Goal: Information Seeking & Learning: Understand process/instructions

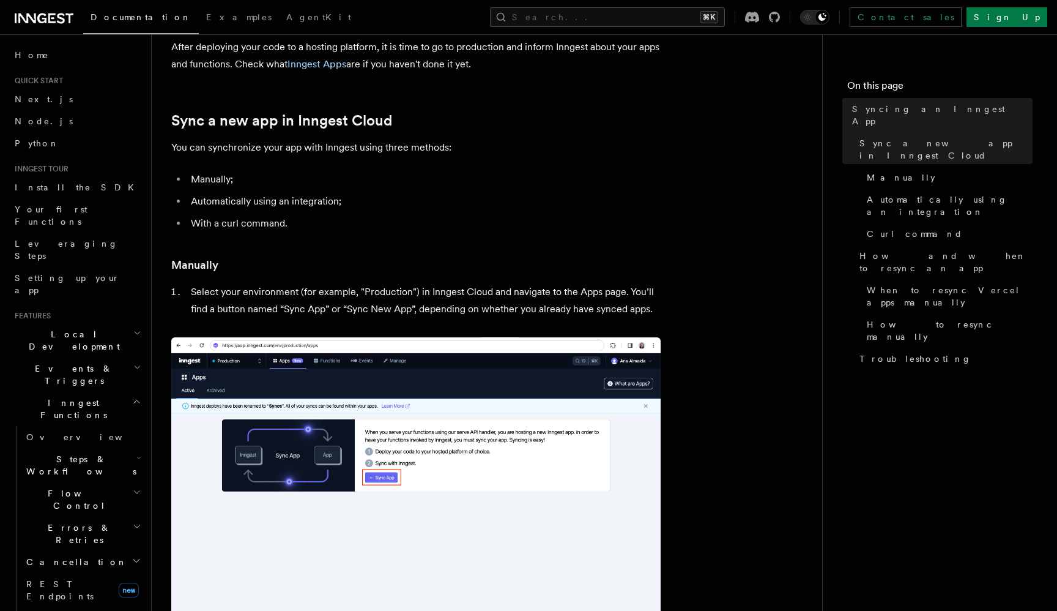
scroll to position [75, 0]
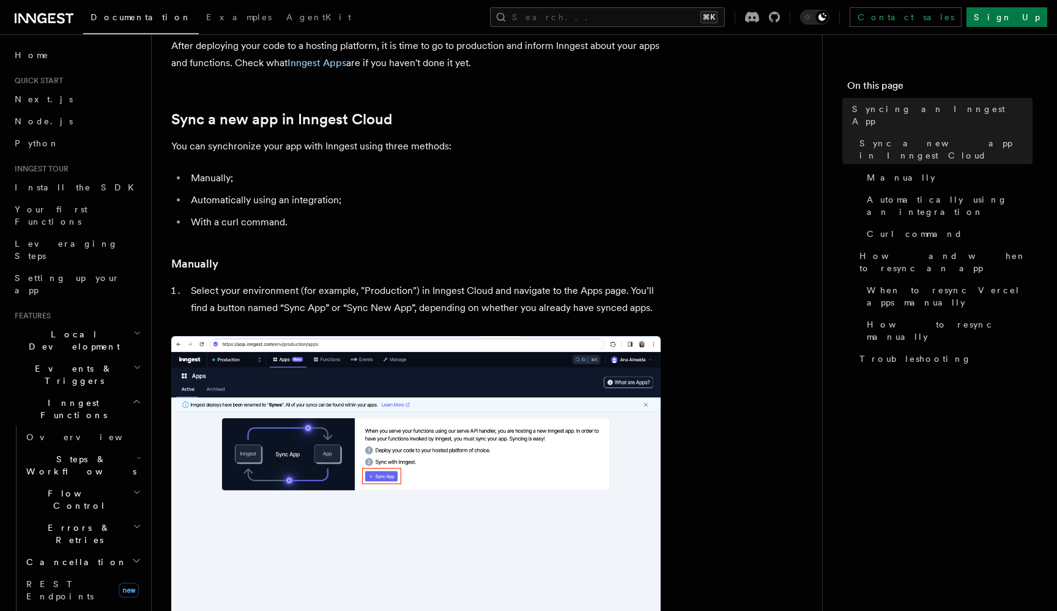
click at [444, 286] on li "Select your environment (for example, "Production") in Inngest Cloud and naviga…" at bounding box center [424, 299] width 474 height 34
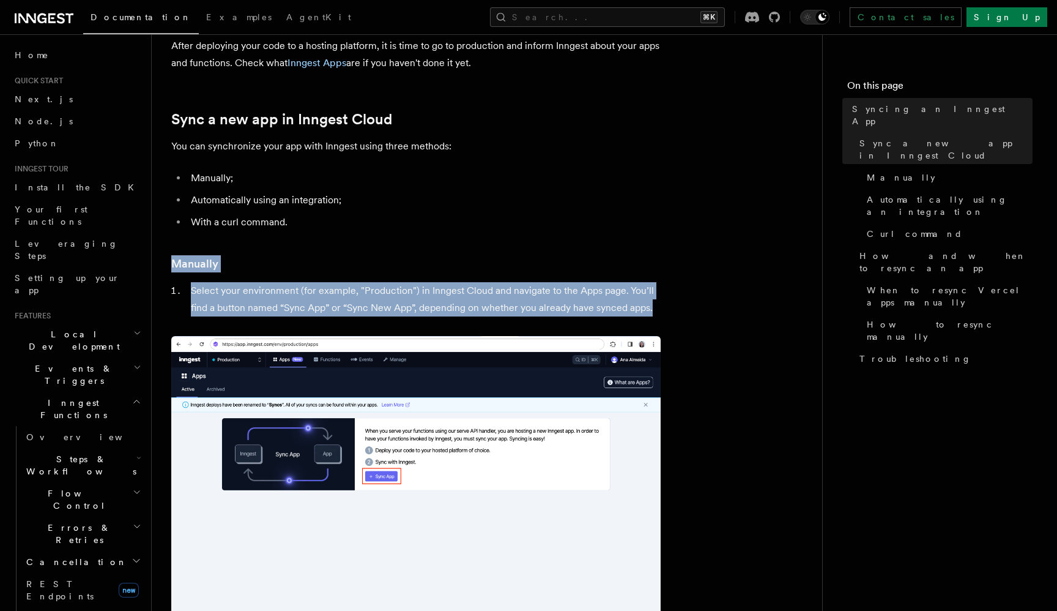
drag, startPoint x: 444, startPoint y: 286, endPoint x: 427, endPoint y: 270, distance: 22.9
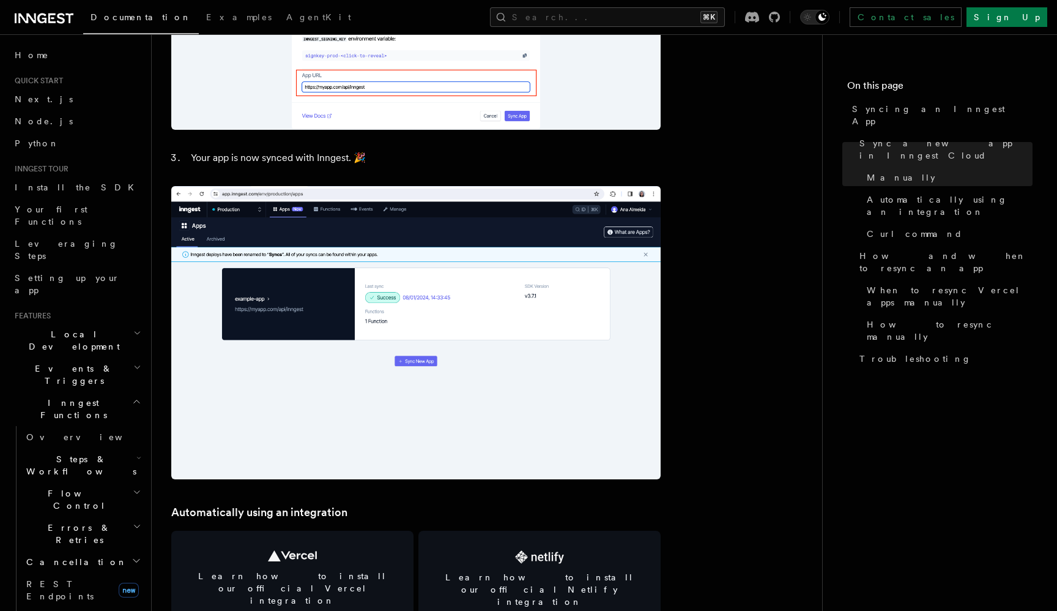
scroll to position [1637, 0]
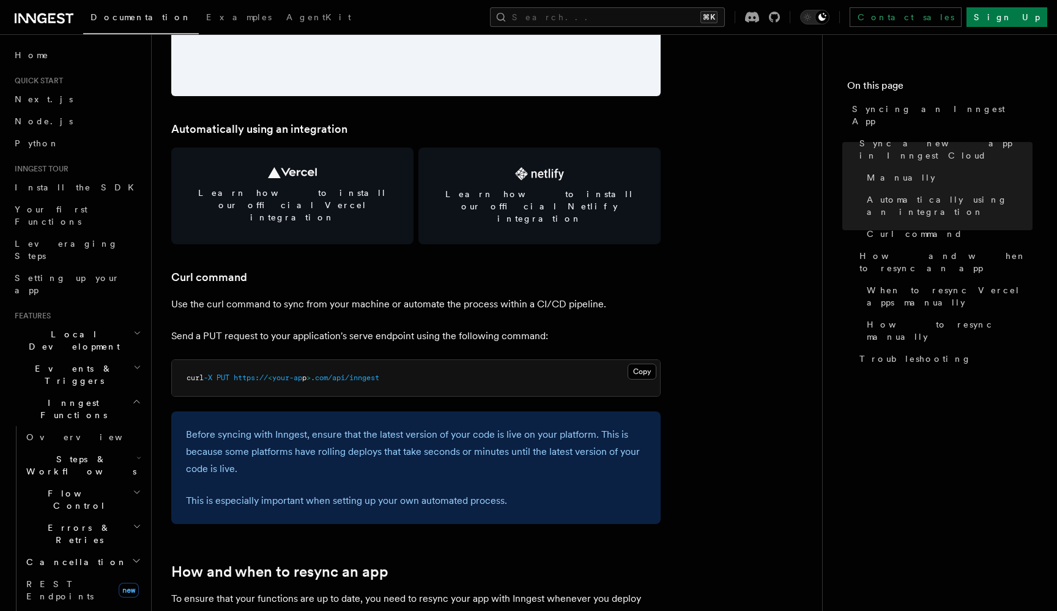
click at [432, 269] on h3 "Curl command" at bounding box center [415, 277] width 489 height 17
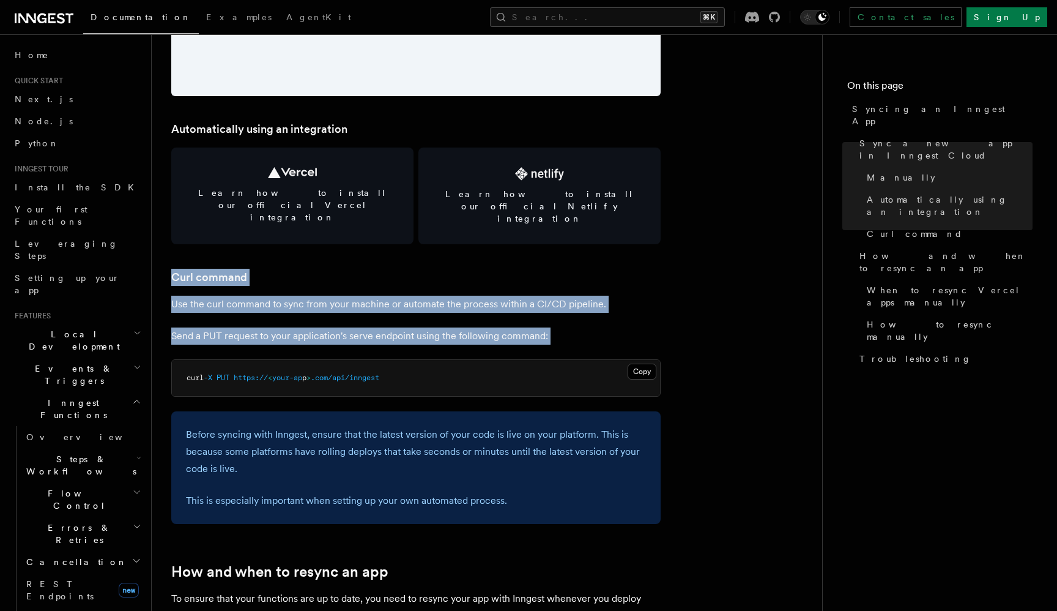
drag, startPoint x: 432, startPoint y: 253, endPoint x: 436, endPoint y: 310, distance: 56.4
click at [436, 310] on article "Platform Deployment Syncing an Inngest App After deploying your code to a hosti…" at bounding box center [486, 434] width 631 height 4034
click at [436, 327] on p "Send a PUT request to your application's serve endpoint using the following com…" at bounding box center [415, 335] width 489 height 17
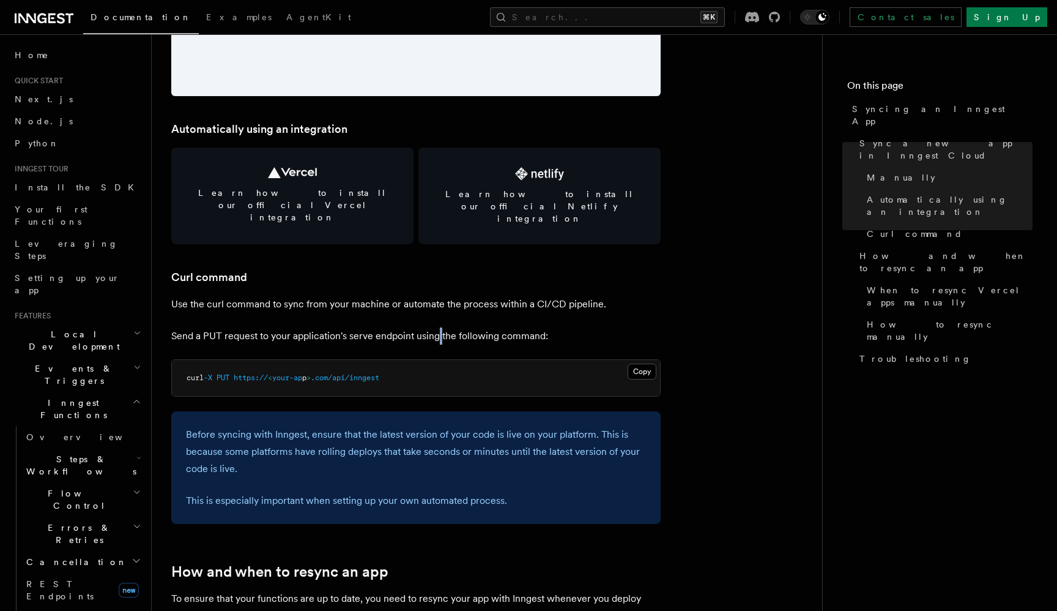
click at [436, 327] on p "Send a PUT request to your application's serve endpoint using the following com…" at bounding box center [415, 335] width 489 height 17
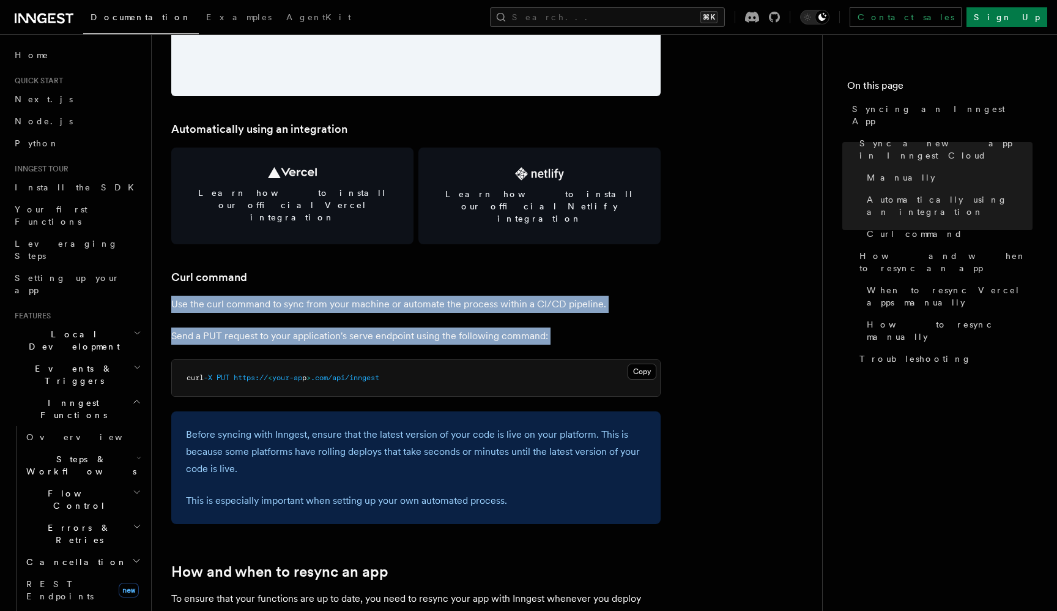
drag, startPoint x: 436, startPoint y: 310, endPoint x: 394, endPoint y: 271, distance: 56.7
click at [394, 271] on article "Platform Deployment Syncing an Inngest App After deploying your code to a hosti…" at bounding box center [486, 434] width 631 height 4034
click at [394, 296] on p "Use the curl command to sync from your machine or automate the process within a…" at bounding box center [415, 304] width 489 height 17
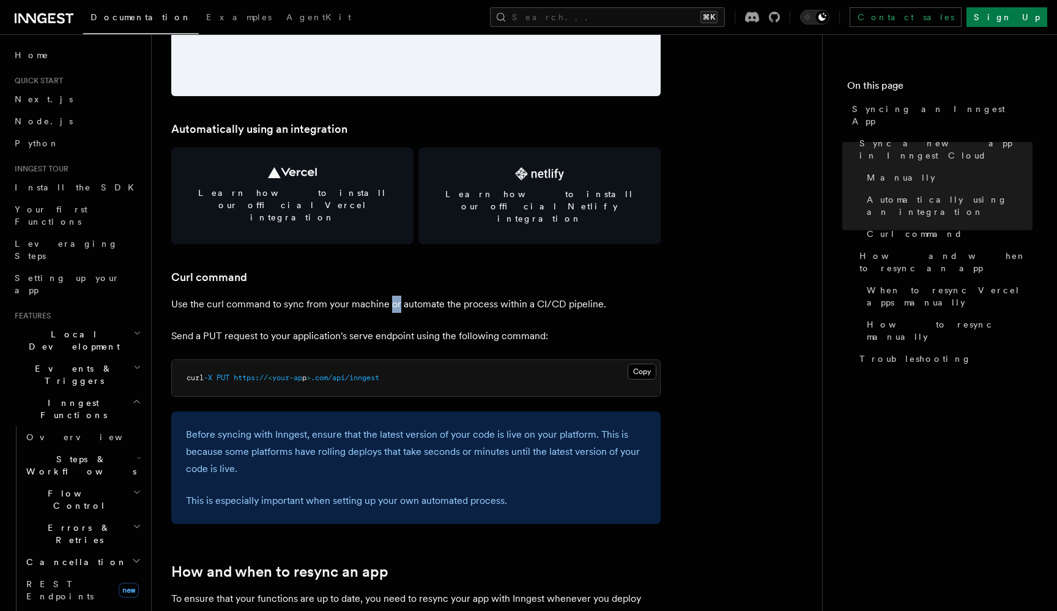
click at [394, 296] on p "Use the curl command to sync from your machine or automate the process within a…" at bounding box center [415, 304] width 489 height 17
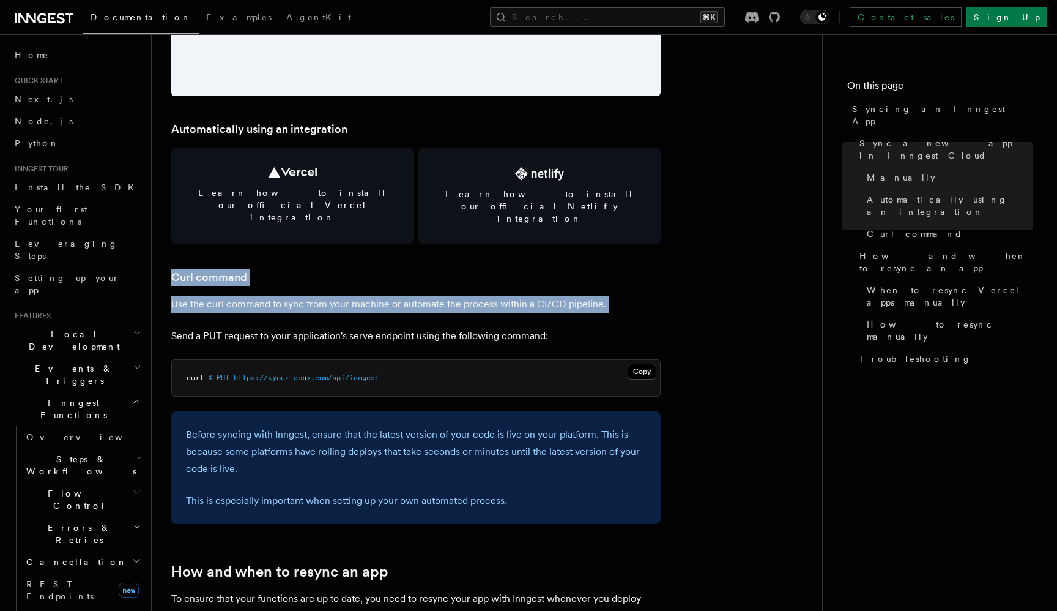
drag, startPoint x: 394, startPoint y: 271, endPoint x: 384, endPoint y: 261, distance: 14.3
click at [384, 261] on article "Platform Deployment Syncing an Inngest App After deploying your code to a hosti…" at bounding box center [486, 434] width 631 height 4034
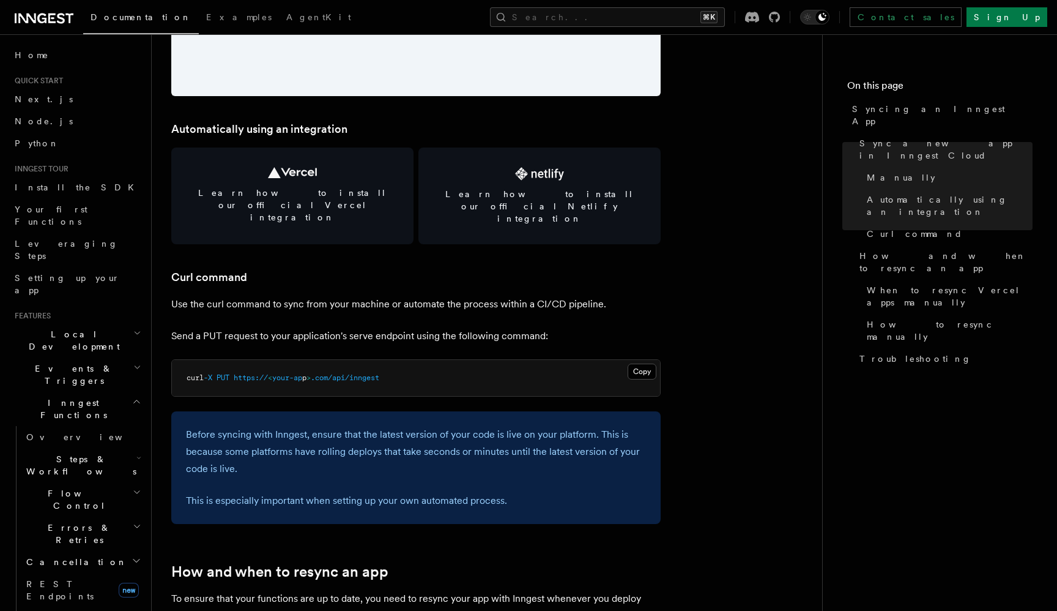
click at [357, 373] on span ".com/api/inngest" at bounding box center [345, 377] width 69 height 9
click at [229, 373] on span "PUT" at bounding box center [223, 377] width 13 height 9
click at [191, 373] on span "curl" at bounding box center [195, 377] width 17 height 9
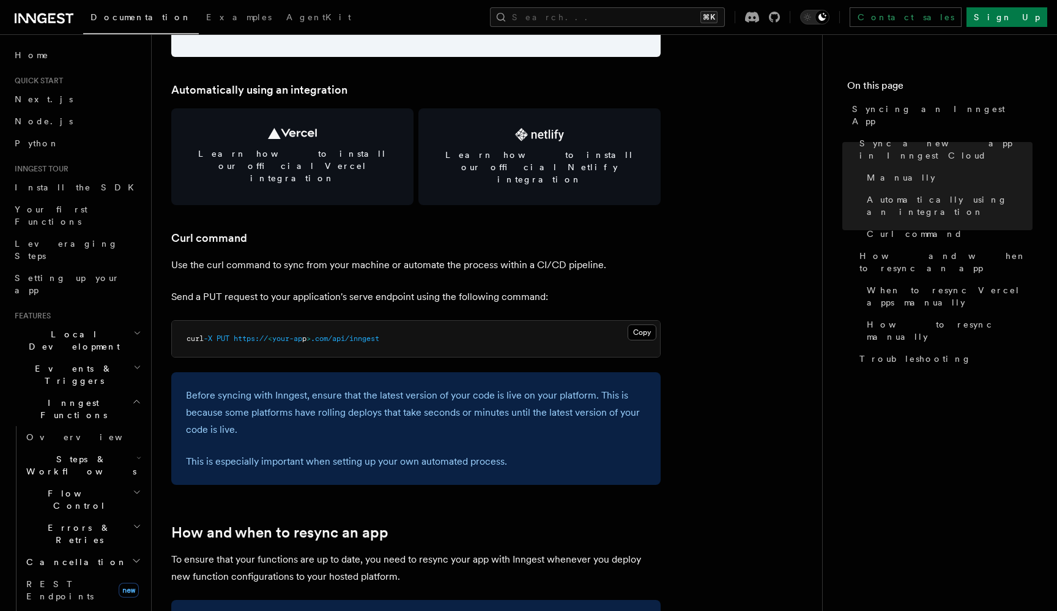
click at [316, 396] on p "Before syncing with Inngest, ensure that the latest version of your code is liv…" at bounding box center [416, 412] width 460 height 51
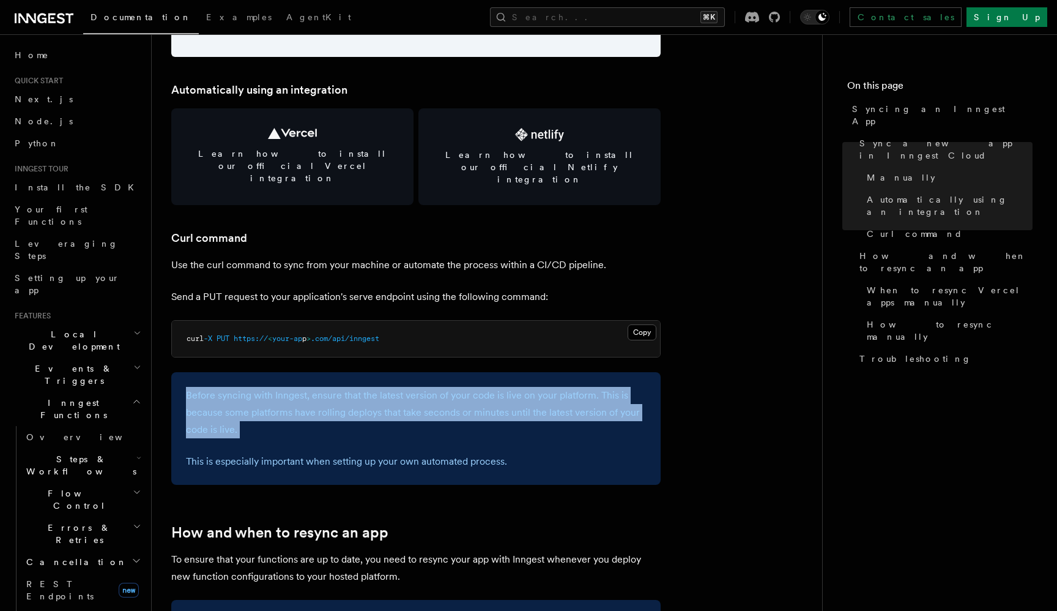
click at [316, 401] on p "Before syncing with Inngest, ensure that the latest version of your code is liv…" at bounding box center [416, 412] width 460 height 51
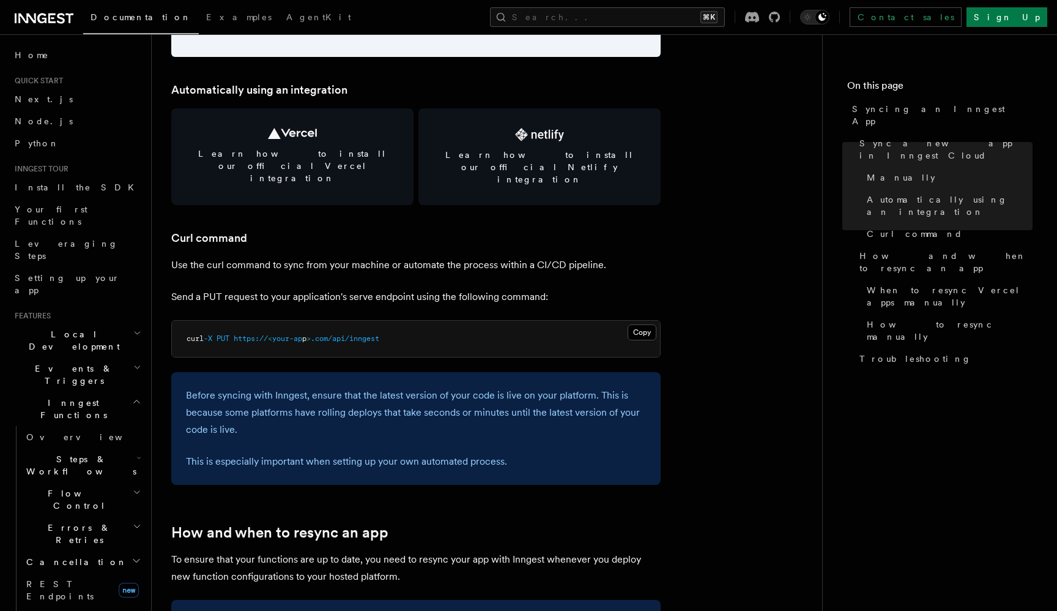
click at [316, 401] on p "Before syncing with Inngest, ensure that the latest version of your code is liv…" at bounding box center [416, 412] width 460 height 51
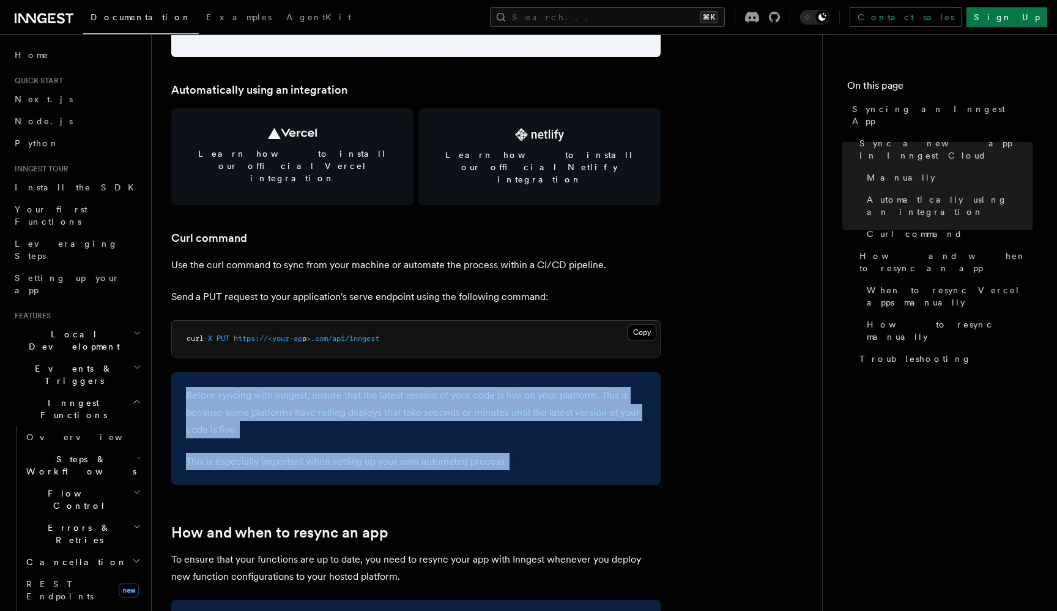
drag, startPoint x: 316, startPoint y: 401, endPoint x: 286, endPoint y: 444, distance: 51.4
click at [286, 444] on div "Before syncing with Inngest, ensure that the latest version of your code is liv…" at bounding box center [415, 428] width 489 height 113
click at [286, 453] on p "This is especially important when setting up your own automated process." at bounding box center [416, 461] width 460 height 17
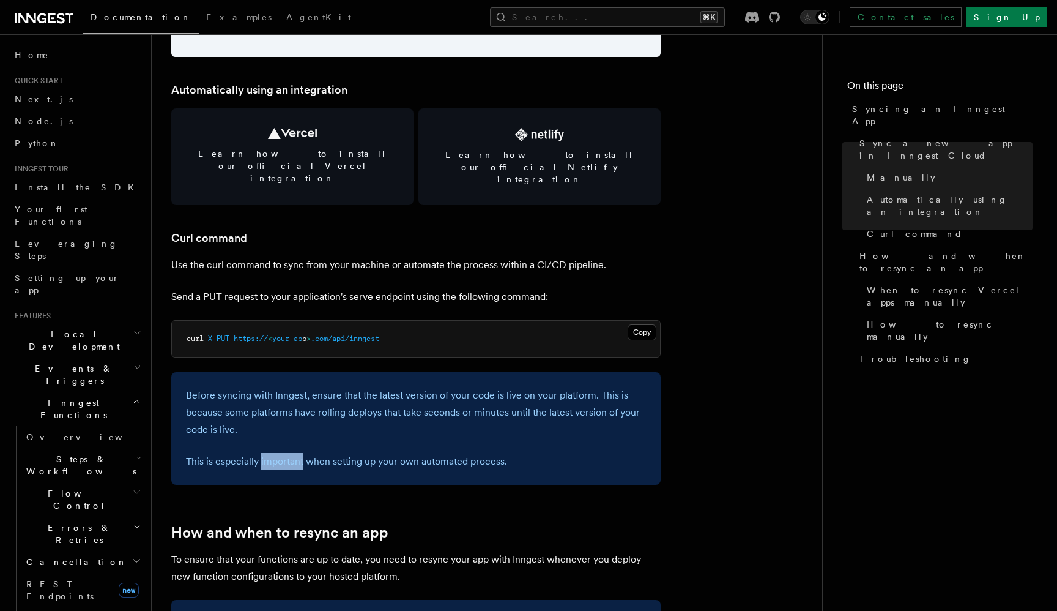
click at [286, 453] on p "This is especially important when setting up your own automated process." at bounding box center [416, 461] width 460 height 17
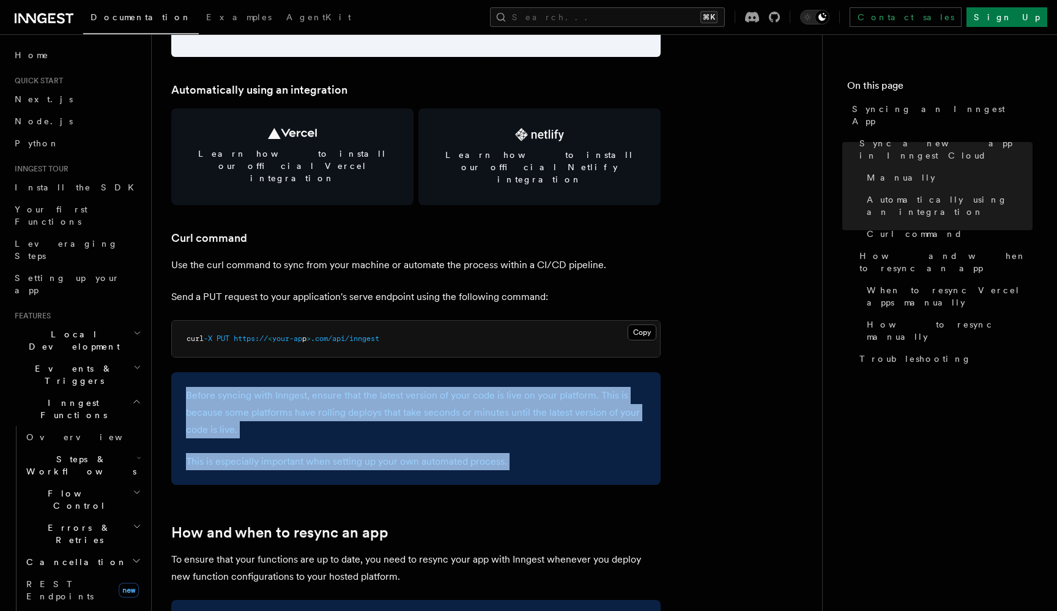
drag, startPoint x: 286, startPoint y: 444, endPoint x: 262, endPoint y: 385, distance: 63.4
click at [262, 385] on div "Before syncing with Inngest, ensure that the latest version of your code is liv…" at bounding box center [415, 428] width 489 height 113
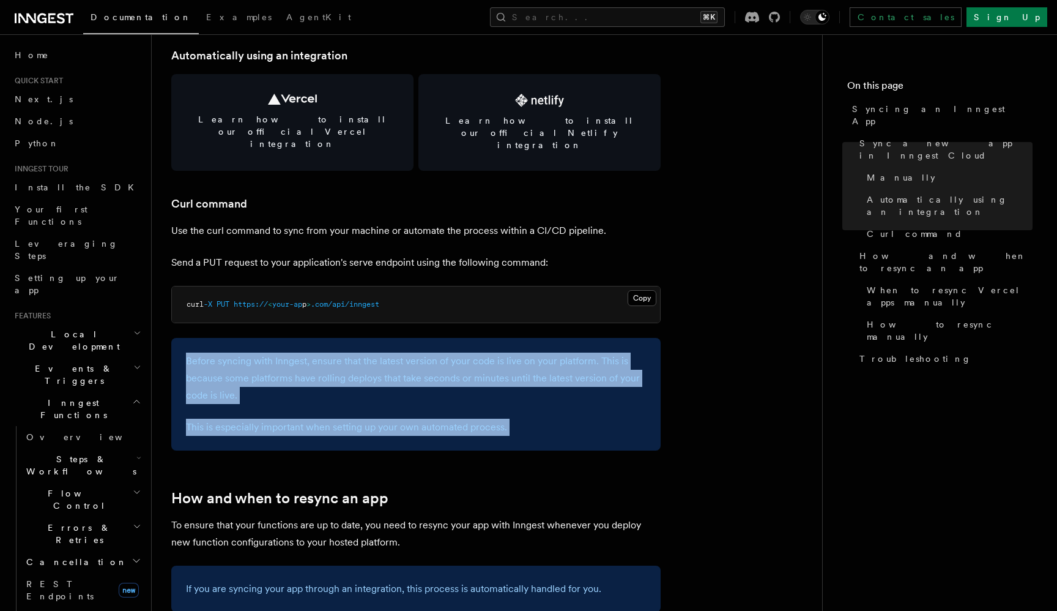
scroll to position [1709, 0]
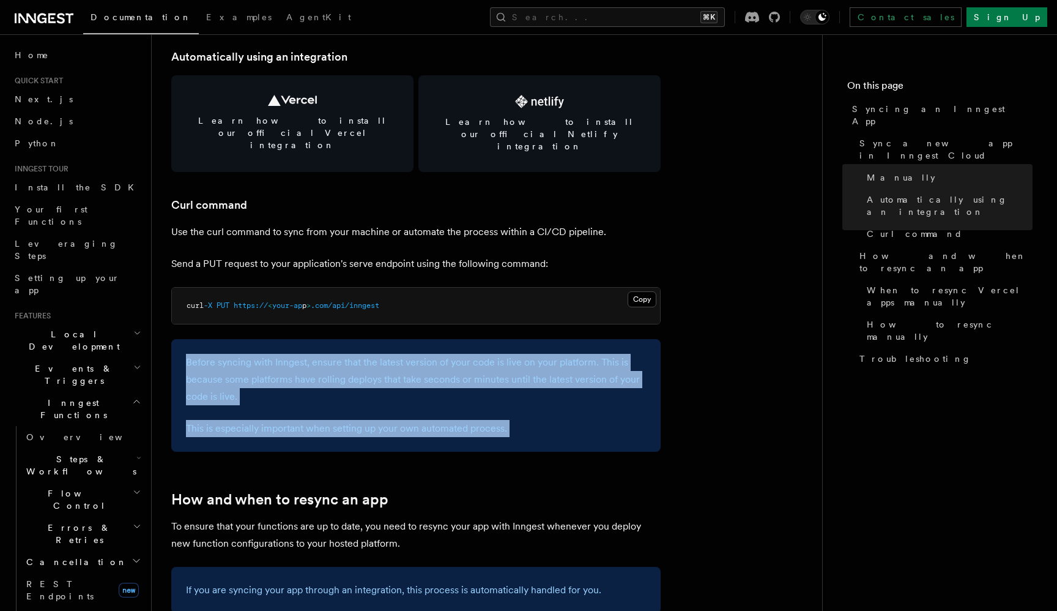
click at [265, 374] on p "Before syncing with Inngest, ensure that the latest version of your code is liv…" at bounding box center [416, 379] width 460 height 51
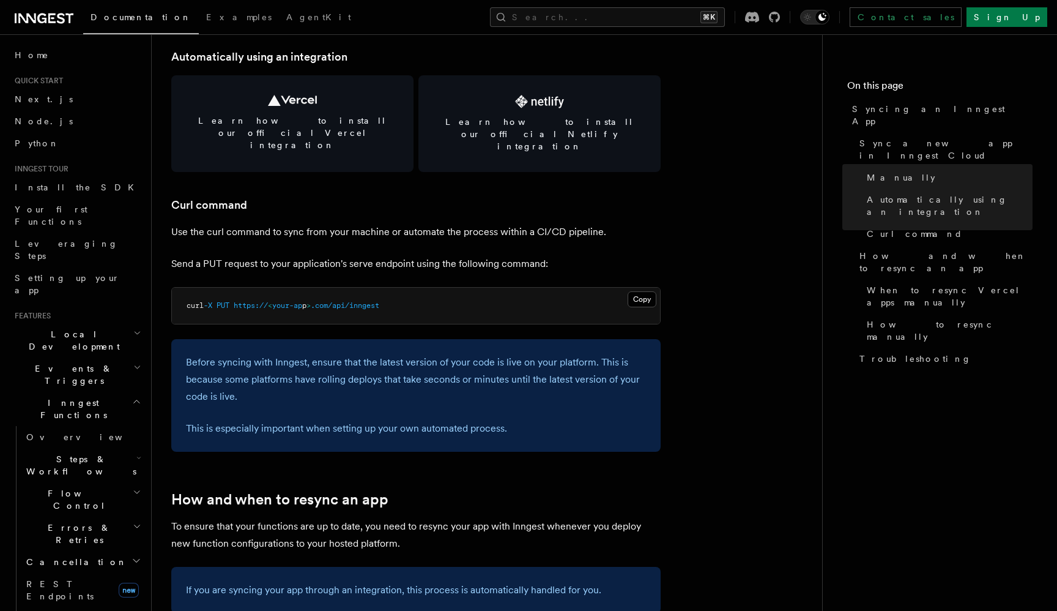
click at [265, 374] on p "Before syncing with Inngest, ensure that the latest version of your code is liv…" at bounding box center [416, 379] width 460 height 51
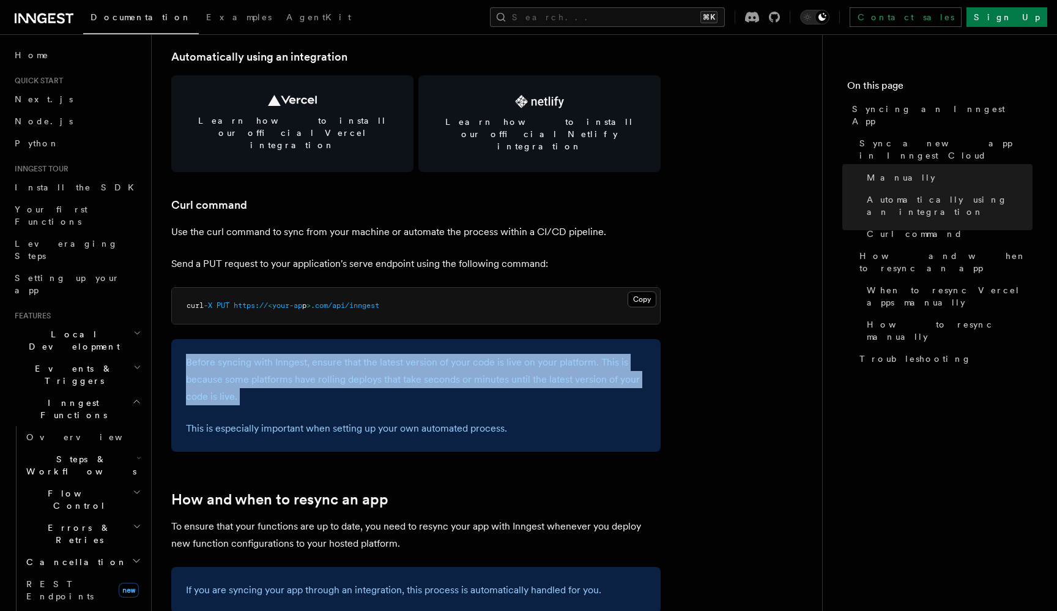
drag, startPoint x: 265, startPoint y: 374, endPoint x: 249, endPoint y: 360, distance: 21.2
click at [249, 360] on p "Before syncing with Inngest, ensure that the latest version of your code is liv…" at bounding box center [416, 379] width 460 height 51
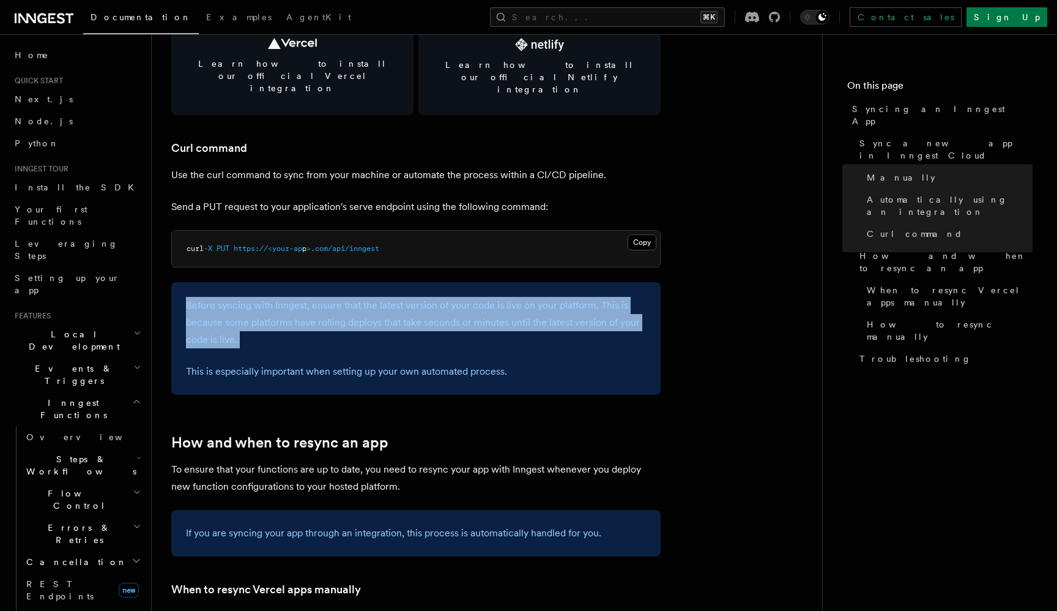
scroll to position [1888, 0]
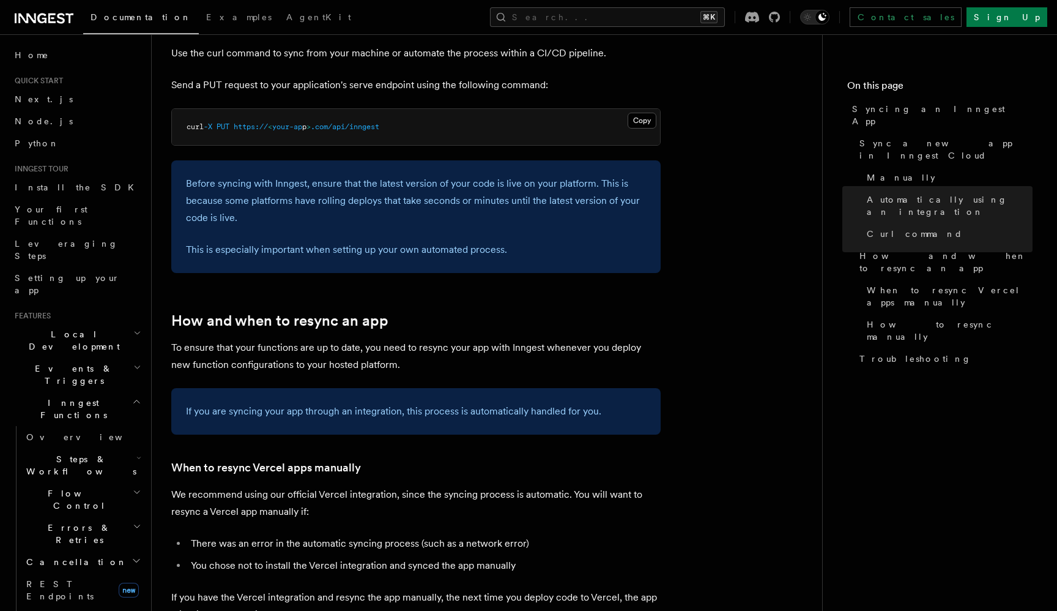
click at [269, 345] on p "To ensure that your functions are up to date, you need to resync your app with …" at bounding box center [415, 356] width 489 height 34
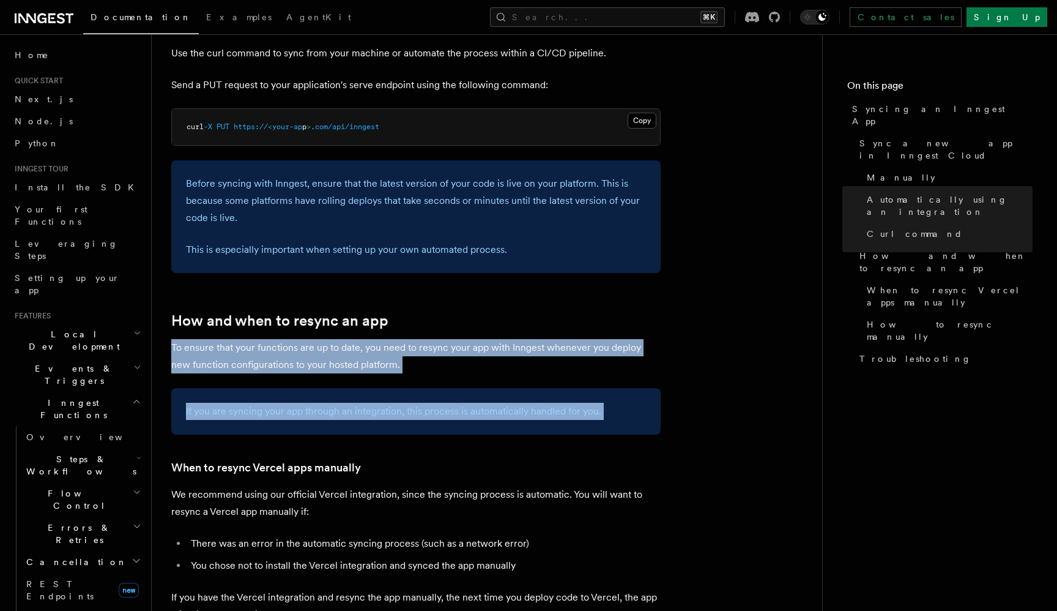
drag, startPoint x: 269, startPoint y: 345, endPoint x: 294, endPoint y: 394, distance: 55.0
click at [294, 394] on article "Platform Deployment Syncing an Inngest App After deploying your code to a hosti…" at bounding box center [486, 183] width 631 height 4034
click at [294, 403] on p "If you are syncing your app through an integration, this process is automatical…" at bounding box center [416, 411] width 460 height 17
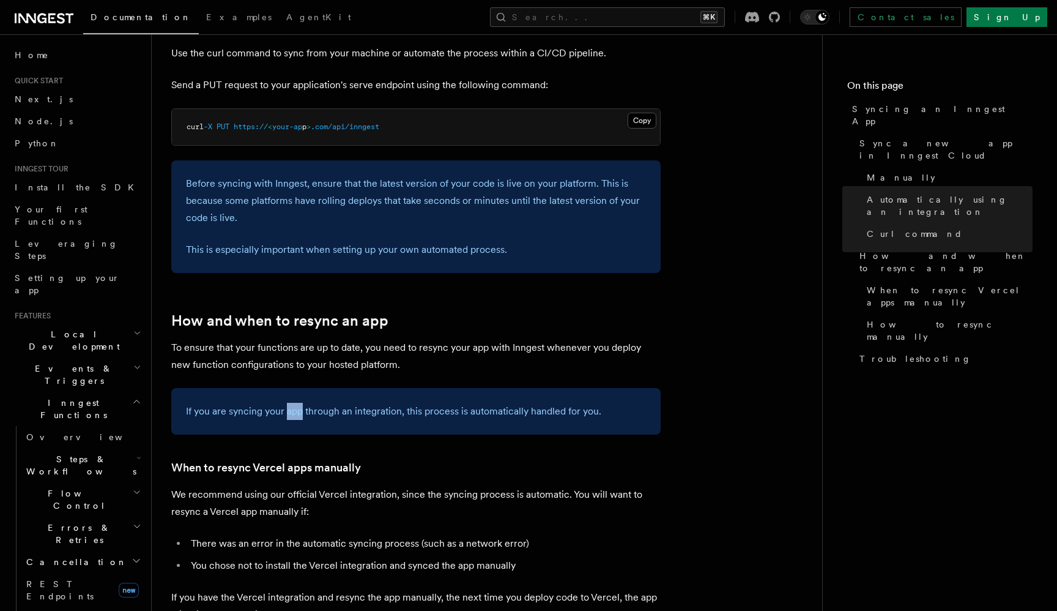
click at [294, 403] on p "If you are syncing your app through an integration, this process is automatical…" at bounding box center [416, 411] width 460 height 17
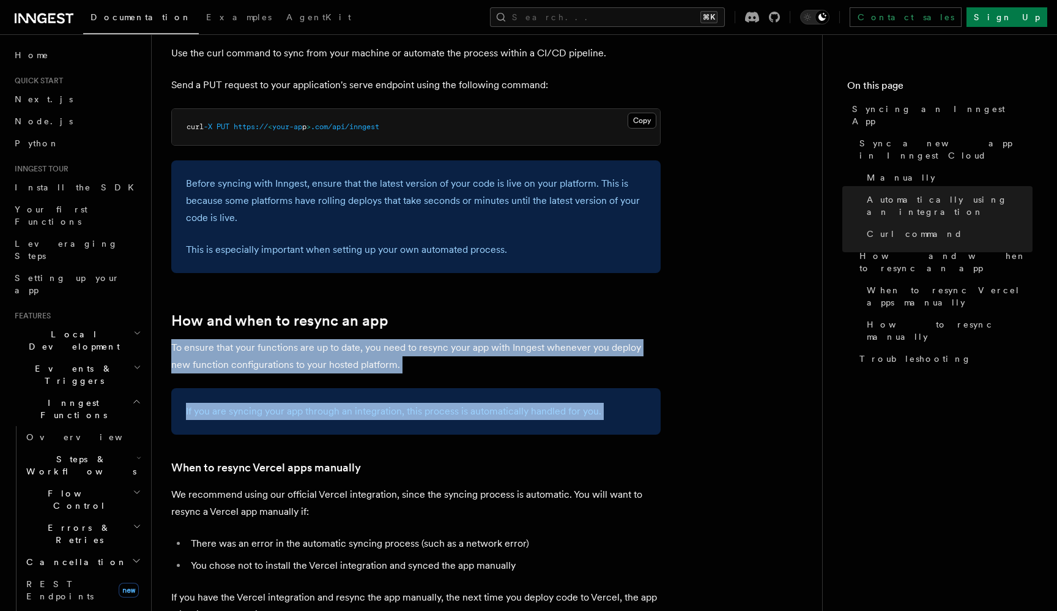
drag, startPoint x: 294, startPoint y: 394, endPoint x: 266, endPoint y: 314, distance: 85.2
click at [266, 315] on article "Platform Deployment Syncing an Inngest App After deploying your code to a hosti…" at bounding box center [486, 183] width 631 height 4034
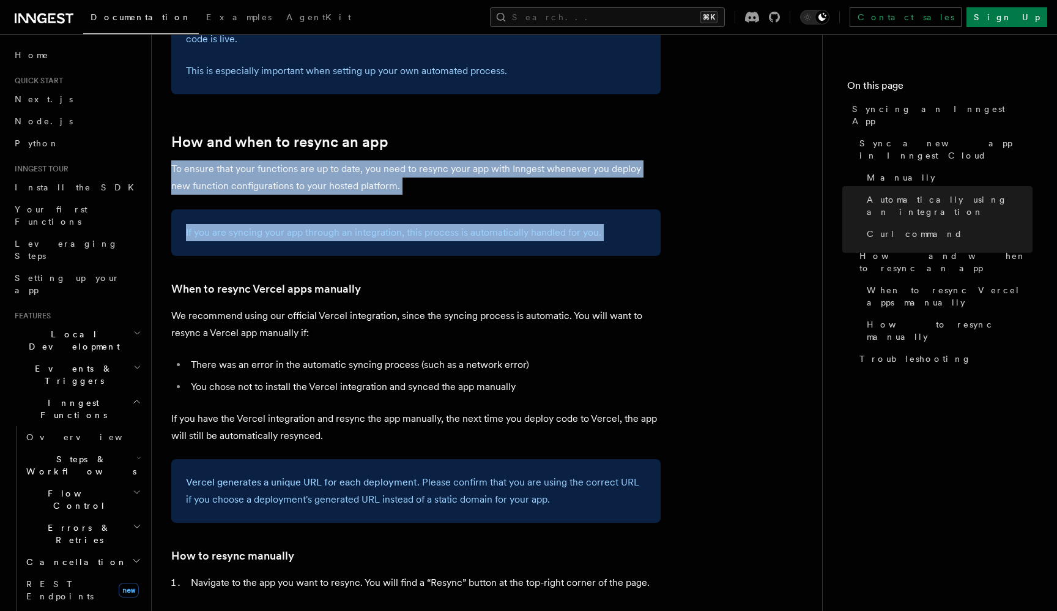
scroll to position [2080, 0]
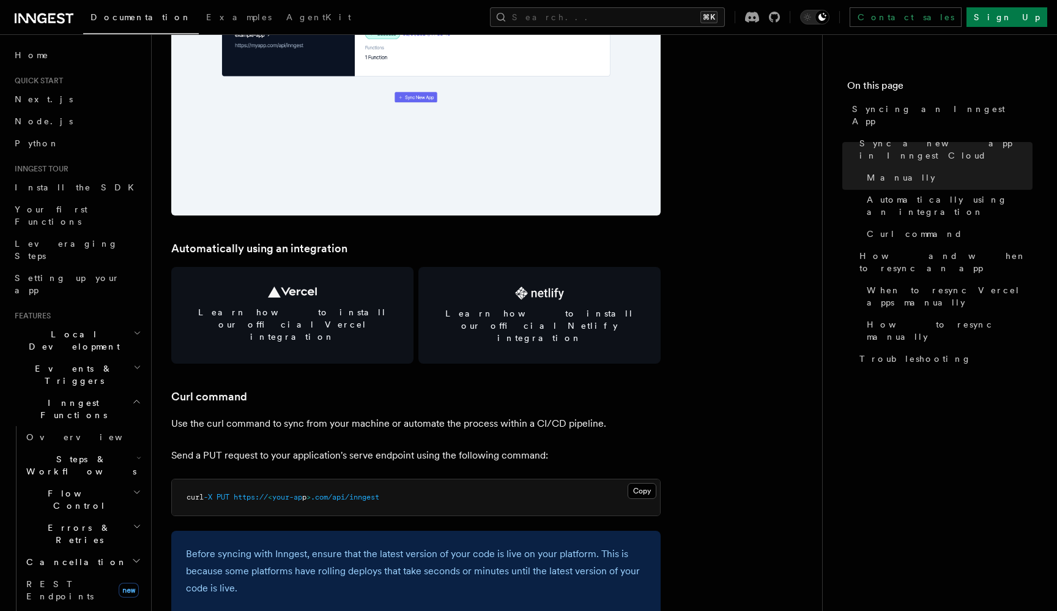
scroll to position [1596, 0]
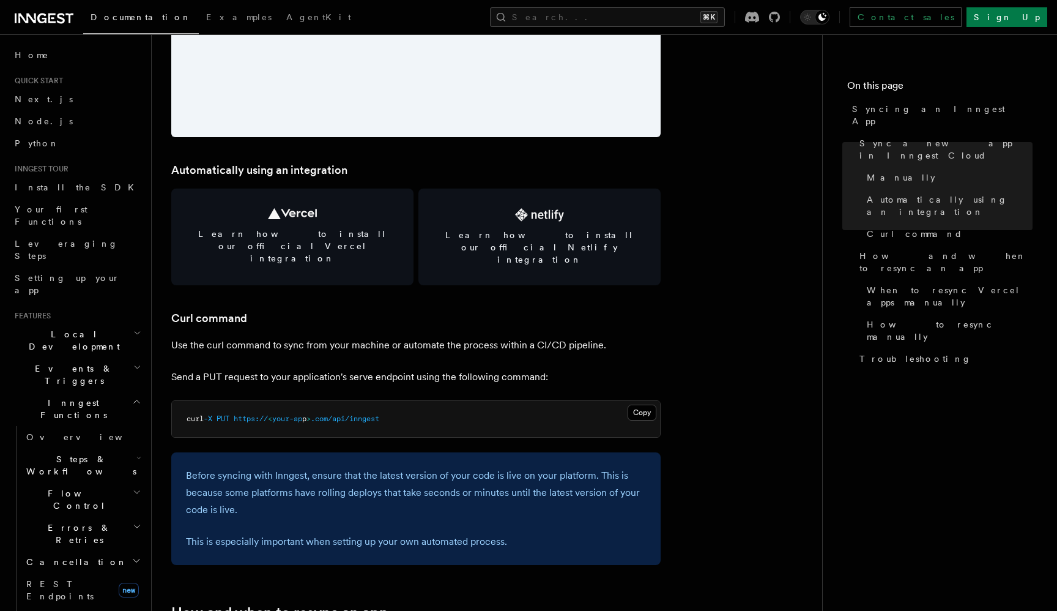
click at [343, 310] on h3 "Curl command" at bounding box center [415, 318] width 489 height 17
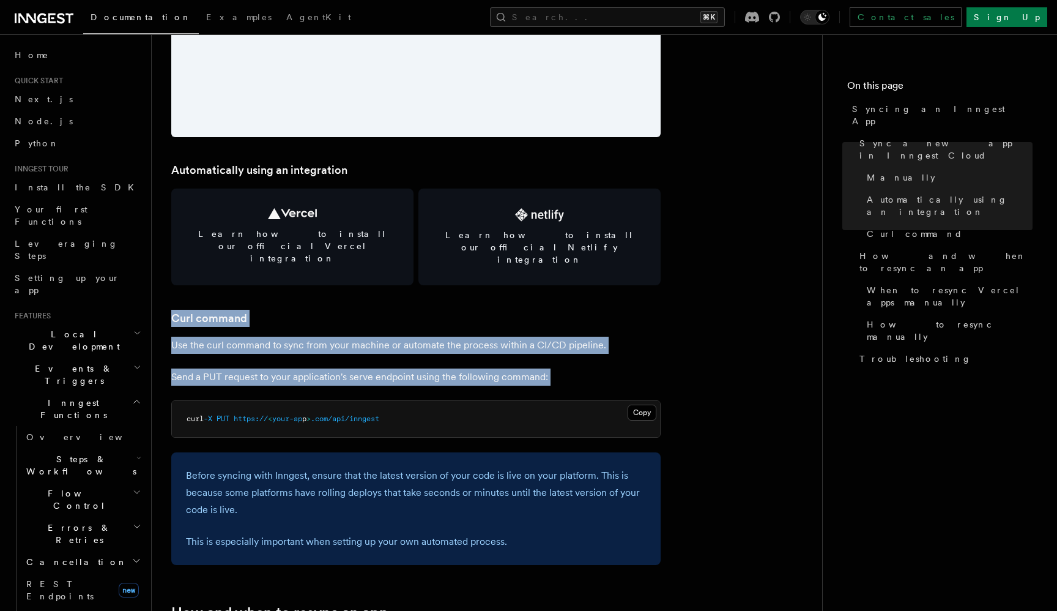
drag, startPoint x: 343, startPoint y: 297, endPoint x: 360, endPoint y: 355, distance: 61.0
click at [360, 355] on article "Platform Deployment Syncing an Inngest App After deploying your code to a hosti…" at bounding box center [486, 475] width 631 height 4034
click at [360, 368] on p "Send a PUT request to your application's serve endpoint using the following com…" at bounding box center [415, 376] width 489 height 17
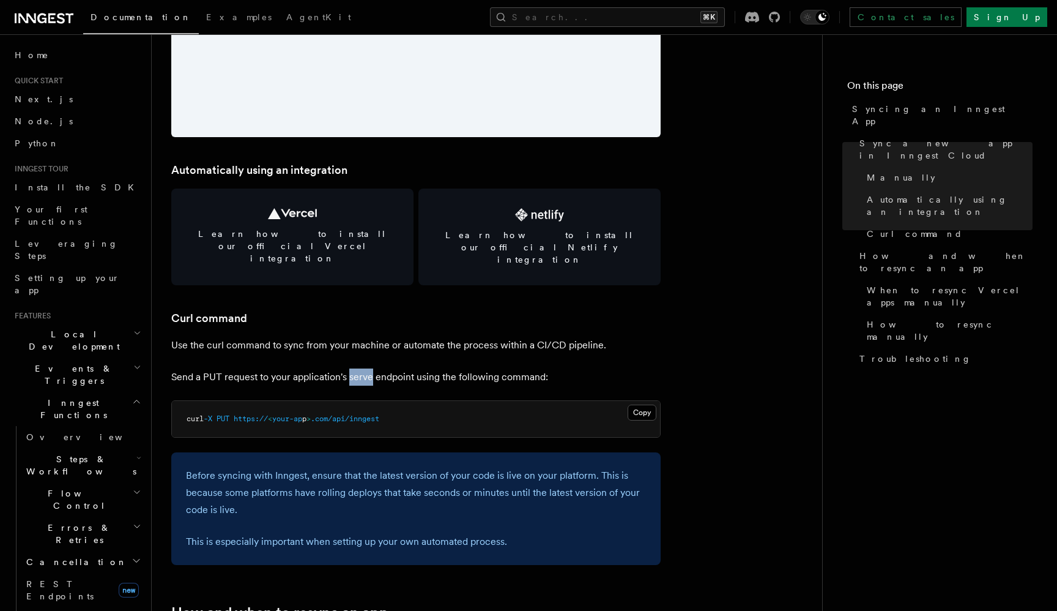
click at [360, 368] on p "Send a PUT request to your application's serve endpoint using the following com…" at bounding box center [415, 376] width 489 height 17
click at [184, 368] on p "Send a PUT request to your application's serve endpoint using the following com…" at bounding box center [415, 376] width 489 height 17
click at [185, 368] on p "Send a PUT request to your application's serve endpoint using the following com…" at bounding box center [415, 376] width 489 height 17
drag, startPoint x: 185, startPoint y: 349, endPoint x: 589, endPoint y: 349, distance: 403.8
click at [590, 368] on p "Send a PUT request to your application's serve endpoint using the following com…" at bounding box center [415, 376] width 489 height 17
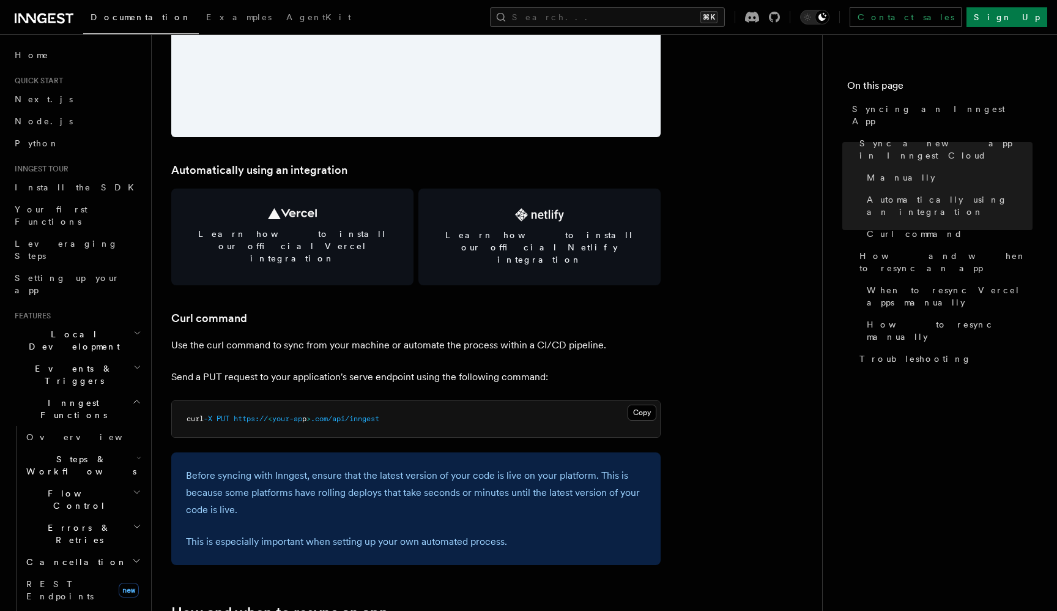
click at [310, 307] on article "Platform Deployment Syncing an Inngest App After deploying your code to a hosti…" at bounding box center [486, 475] width 631 height 4034
click at [310, 305] on article "Platform Deployment Syncing an Inngest App After deploying your code to a hosti…" at bounding box center [486, 475] width 631 height 4034
click at [316, 303] on article "Platform Deployment Syncing an Inngest App After deploying your code to a hosti…" at bounding box center [486, 475] width 631 height 4034
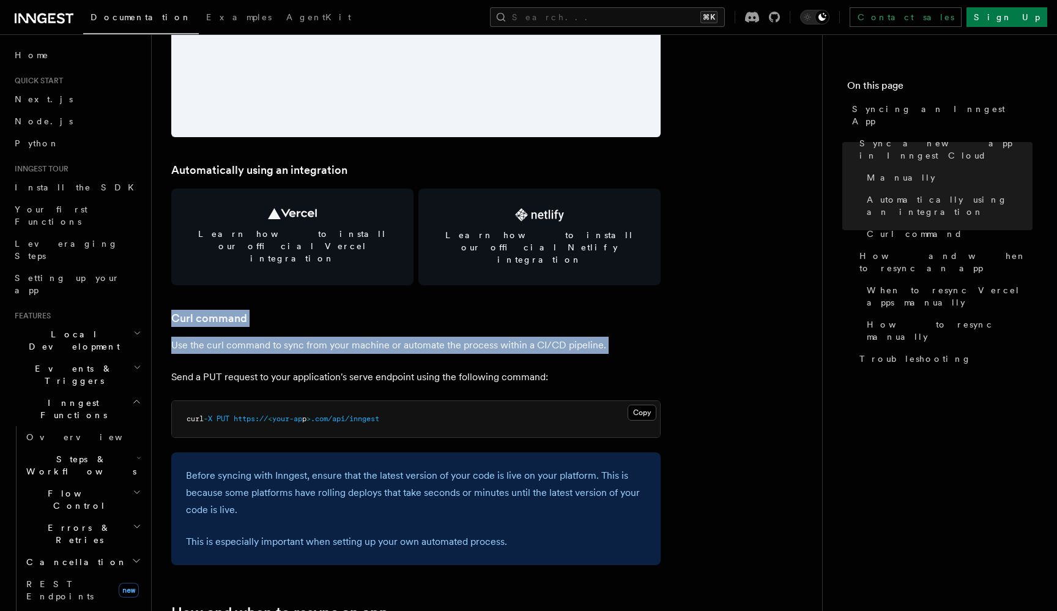
drag, startPoint x: 316, startPoint y: 303, endPoint x: 329, endPoint y: 283, distance: 23.6
click at [329, 283] on article "Platform Deployment Syncing an Inngest App After deploying your code to a hosti…" at bounding box center [486, 475] width 631 height 4034
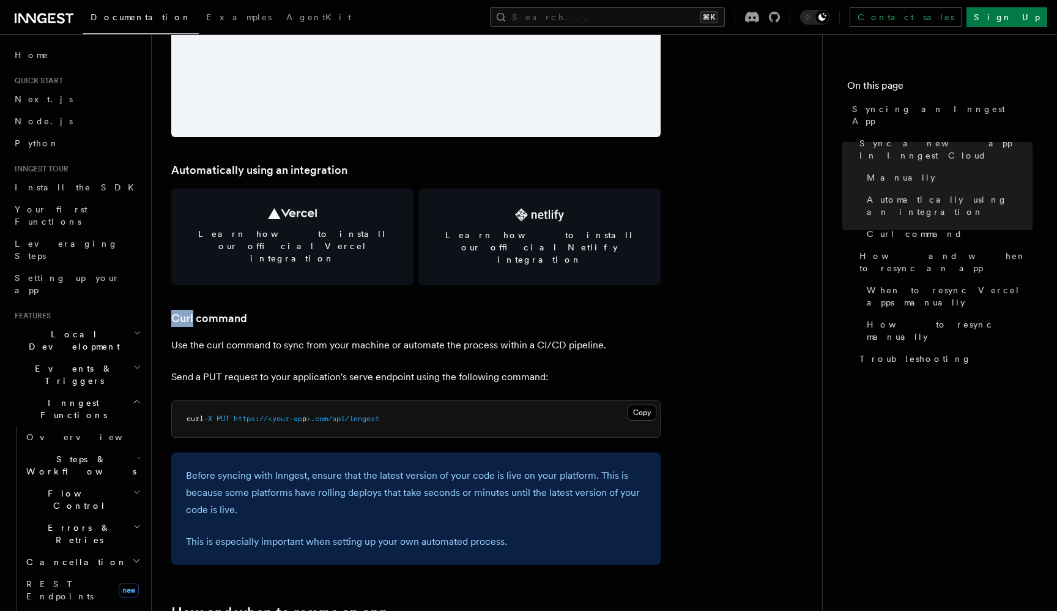
click at [329, 283] on article "Platform Deployment Syncing an Inngest App After deploying your code to a hosti…" at bounding box center [486, 475] width 631 height 4034
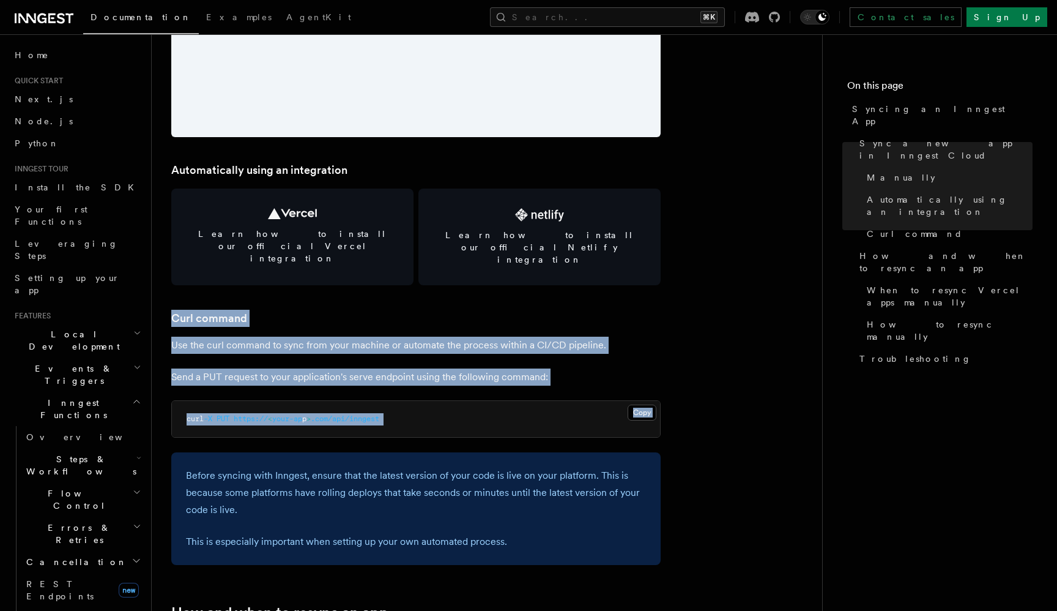
drag, startPoint x: 329, startPoint y: 283, endPoint x: 420, endPoint y: 405, distance: 153.0
click at [420, 405] on article "Platform Deployment Syncing an Inngest App After deploying your code to a hosti…" at bounding box center [486, 475] width 631 height 4034
click at [351, 401] on pre "curl -X PUT https:// < your-ap p > .com/api/inngest" at bounding box center [416, 419] width 488 height 37
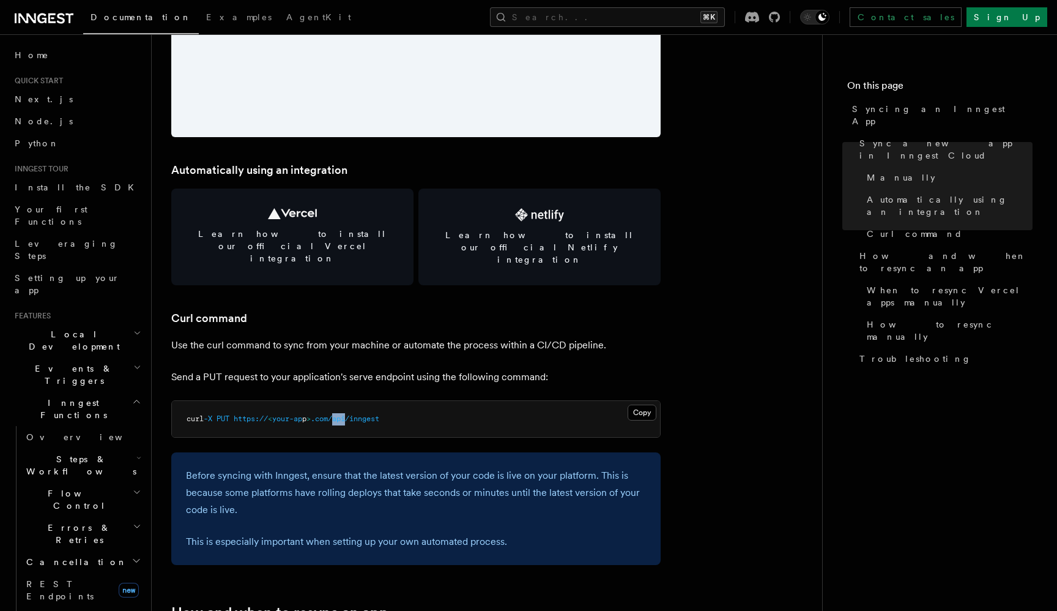
click at [351, 401] on pre "curl -X PUT https:// < your-ap p > .com/api/inngest" at bounding box center [416, 419] width 488 height 37
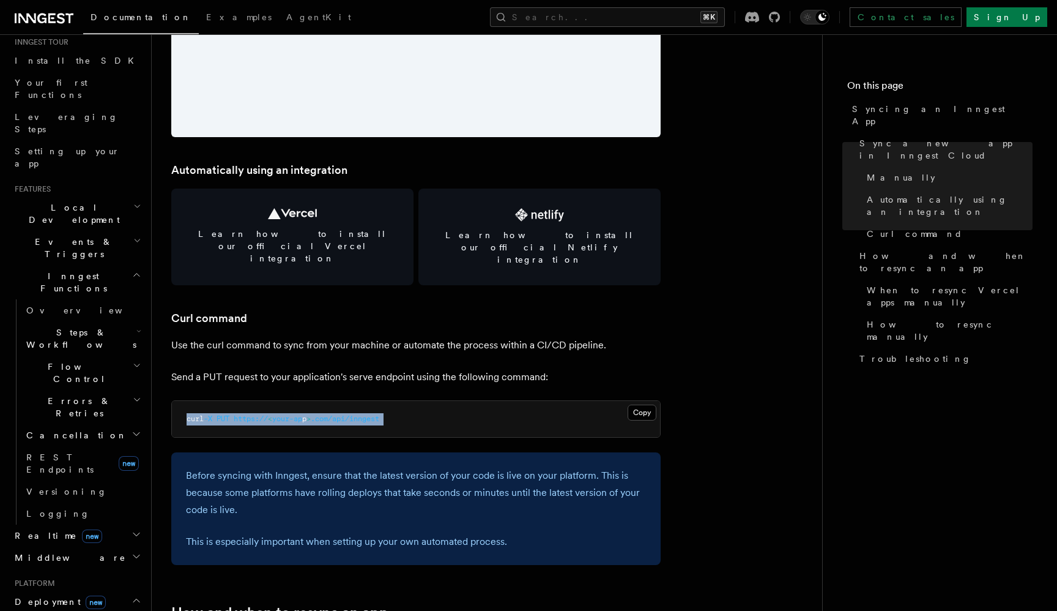
scroll to position [282, 0]
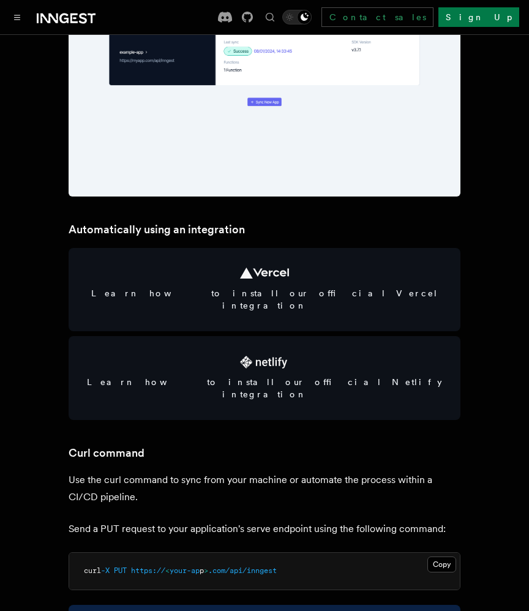
scroll to position [1637, 0]
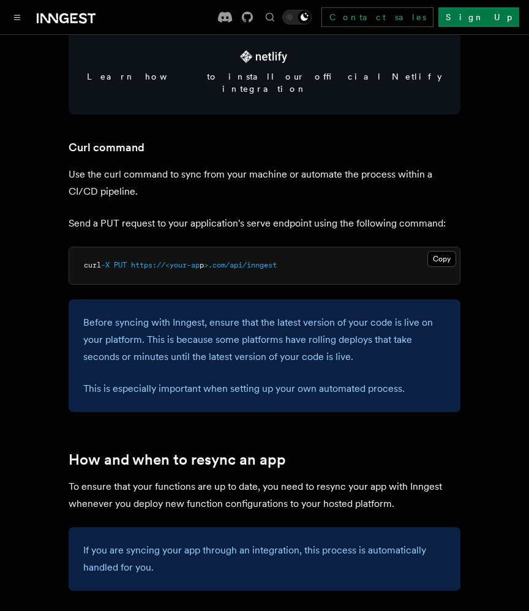
click at [216, 247] on pre "curl -X PUT https:// < your-ap p > .com/api/inngest" at bounding box center [264, 265] width 390 height 37
click at [448, 251] on button "Copy Copied" at bounding box center [441, 259] width 29 height 16
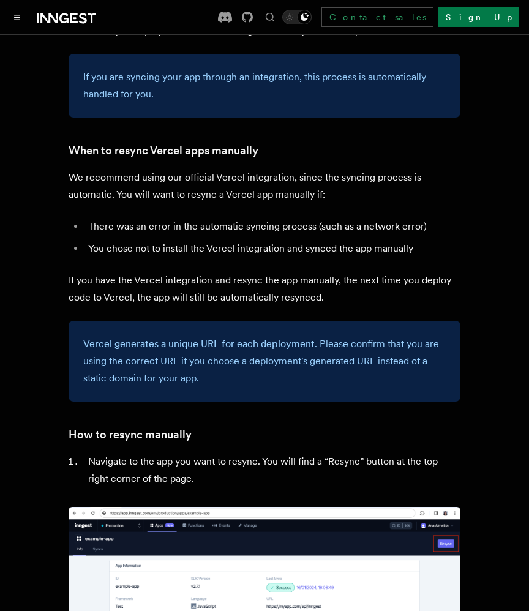
scroll to position [2179, 0]
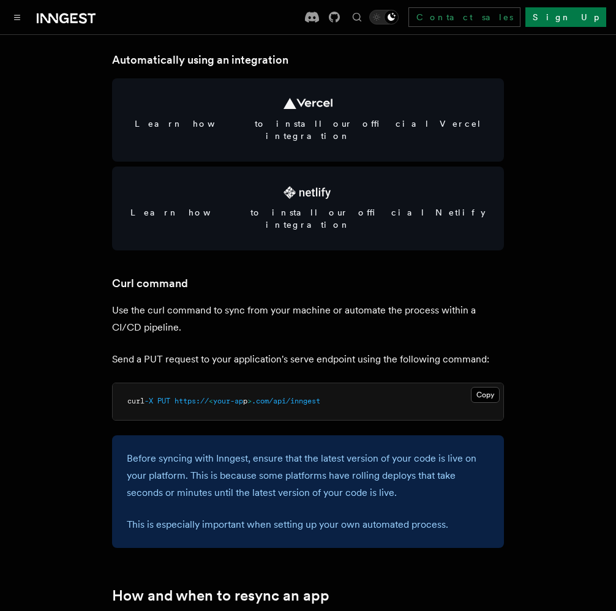
scroll to position [1707, 0]
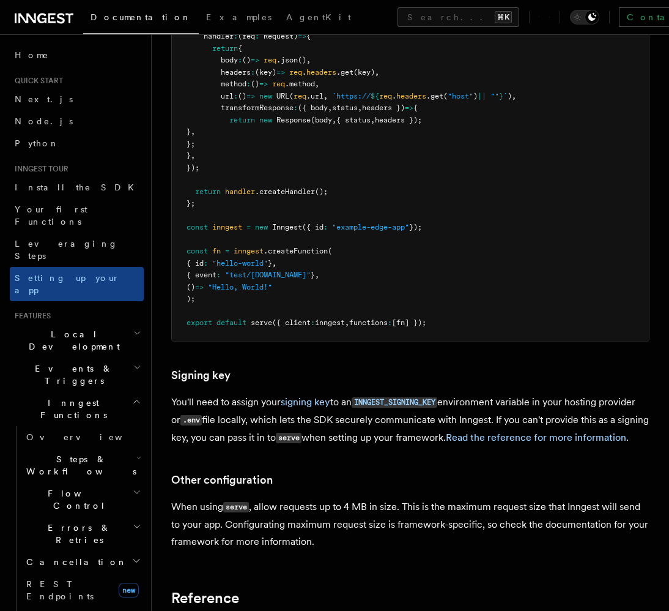
scroll to position [11173, 0]
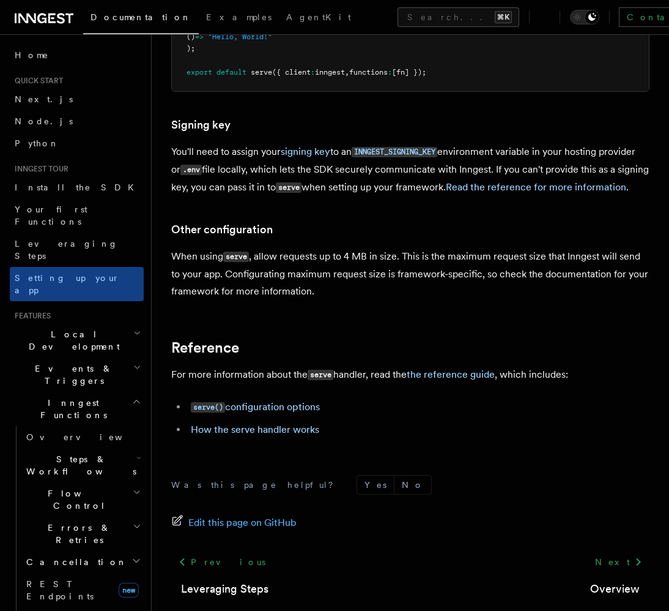
click at [377, 262] on p "When using serve , allow requests up to 4 MB in size. This is the maximum reque…" at bounding box center [410, 274] width 478 height 52
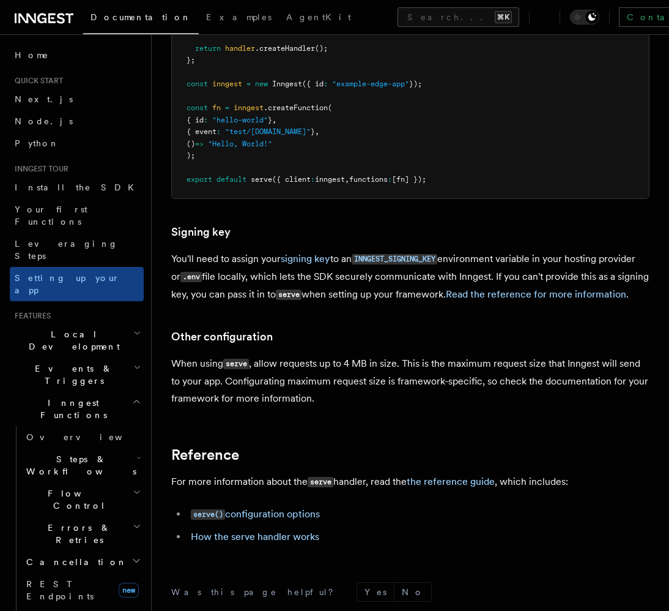
scroll to position [10904, 0]
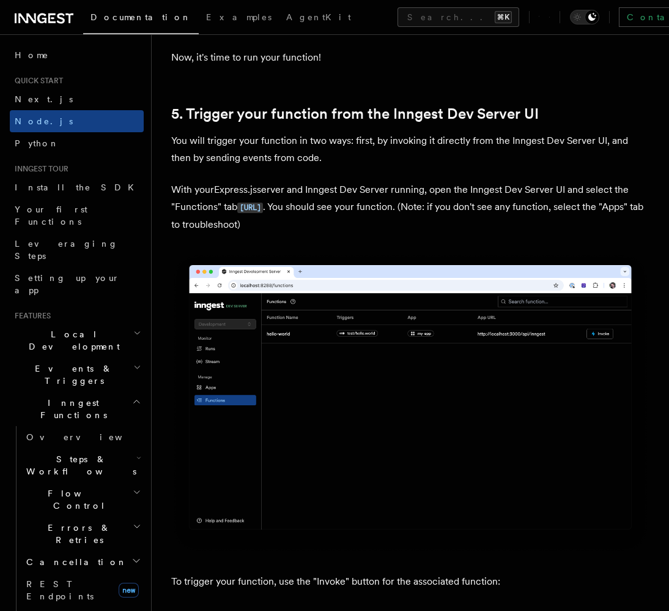
scroll to position [2926, 0]
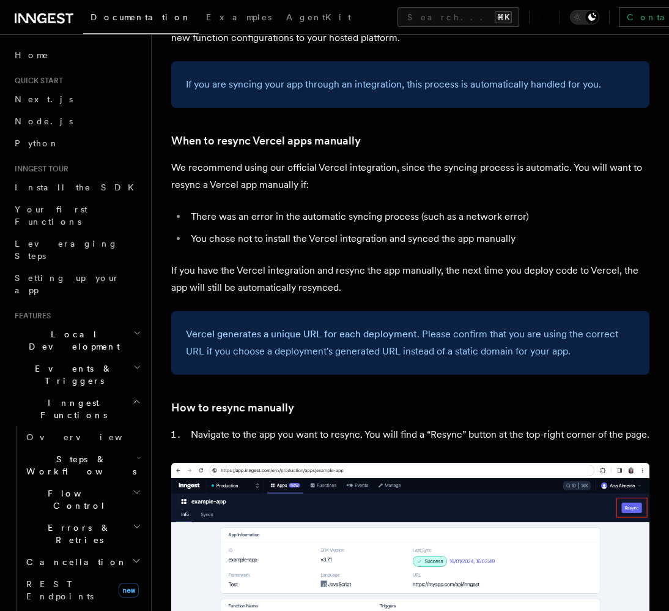
scroll to position [2196, 0]
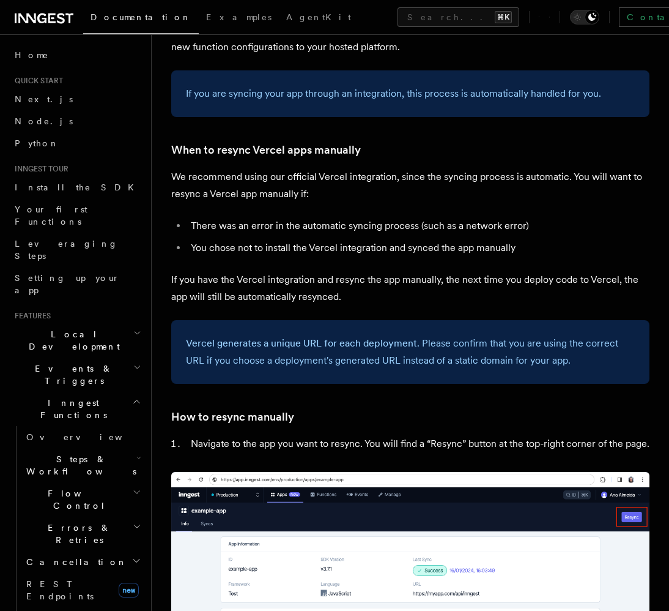
click at [329, 171] on p "We recommend using our official Vercel integration, since the syncing process i…" at bounding box center [410, 185] width 478 height 34
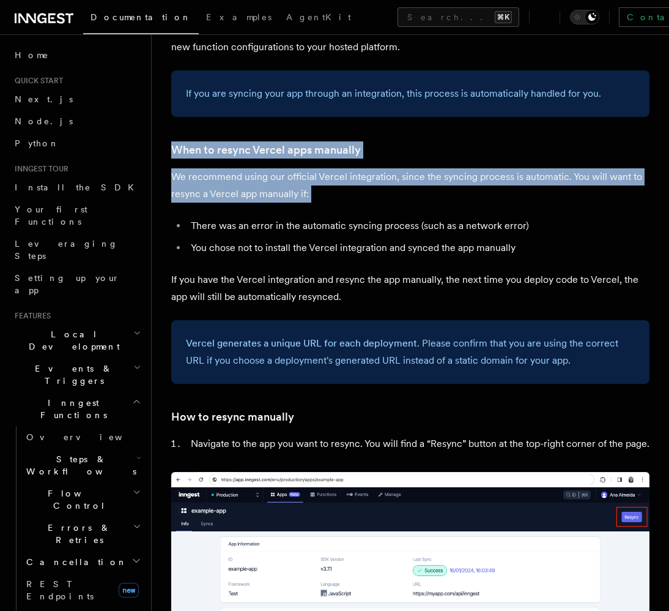
drag, startPoint x: 329, startPoint y: 171, endPoint x: 288, endPoint y: 115, distance: 69.3
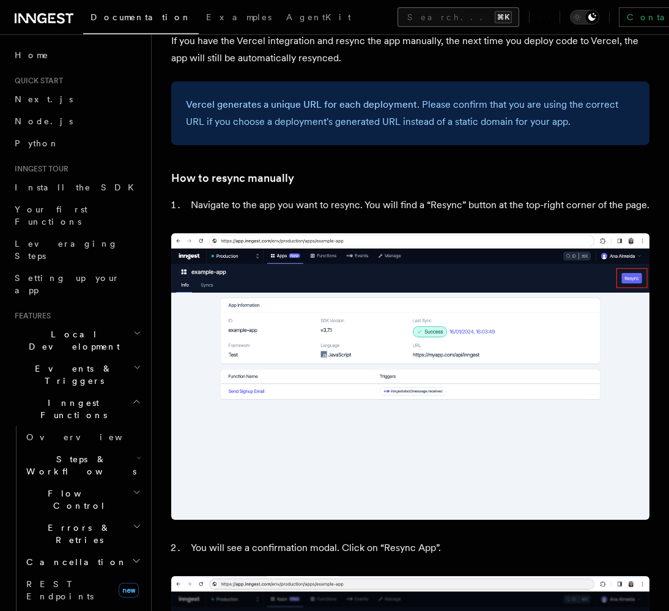
scroll to position [2480, 0]
